Goal: Task Accomplishment & Management: Manage account settings

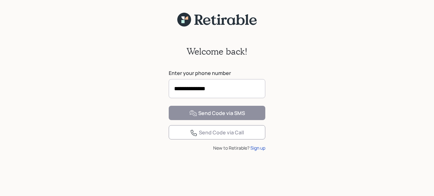
type input "**********"
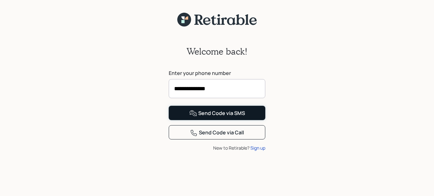
click at [220, 117] on div "Send Code via SMS" at bounding box center [217, 114] width 56 height 8
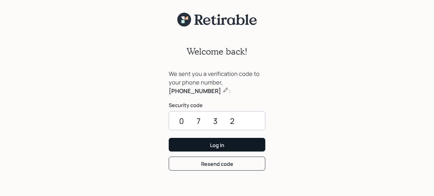
type input "0732"
click at [214, 146] on div "Log In" at bounding box center [217, 145] width 14 height 7
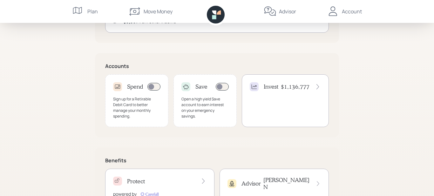
scroll to position [176, 0]
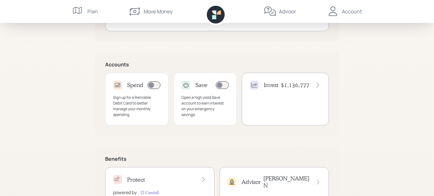
click at [319, 88] on icon at bounding box center [318, 85] width 6 height 6
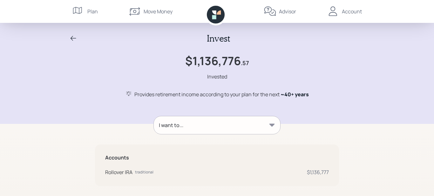
click at [351, 11] on div "Account" at bounding box center [352, 12] width 20 height 8
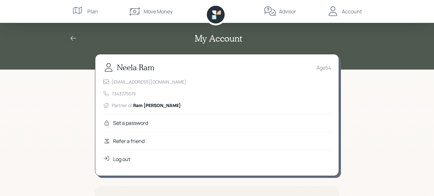
click at [124, 160] on div "Log out" at bounding box center [121, 159] width 17 height 8
